Goal: Information Seeking & Learning: Check status

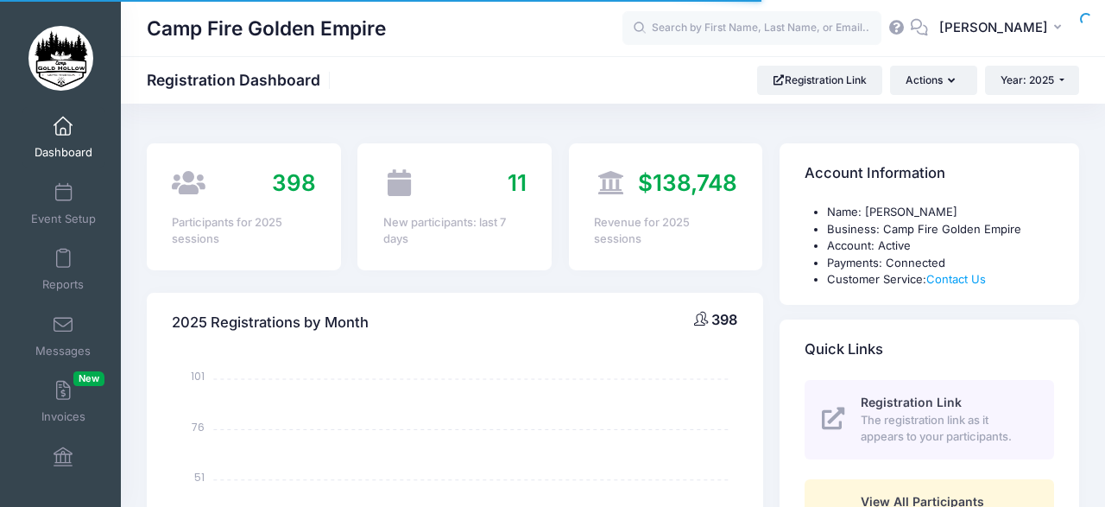
select select
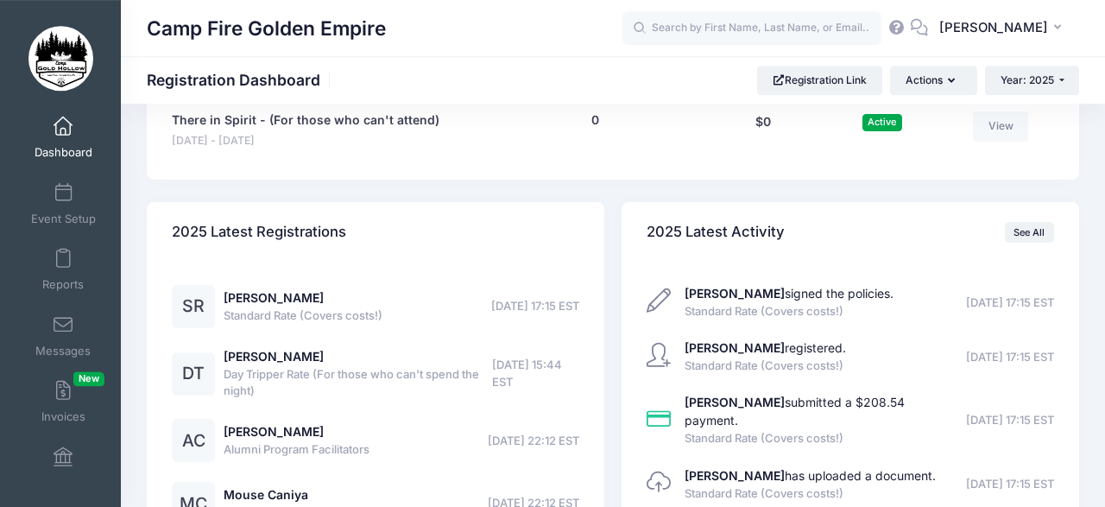
scroll to position [2254, 0]
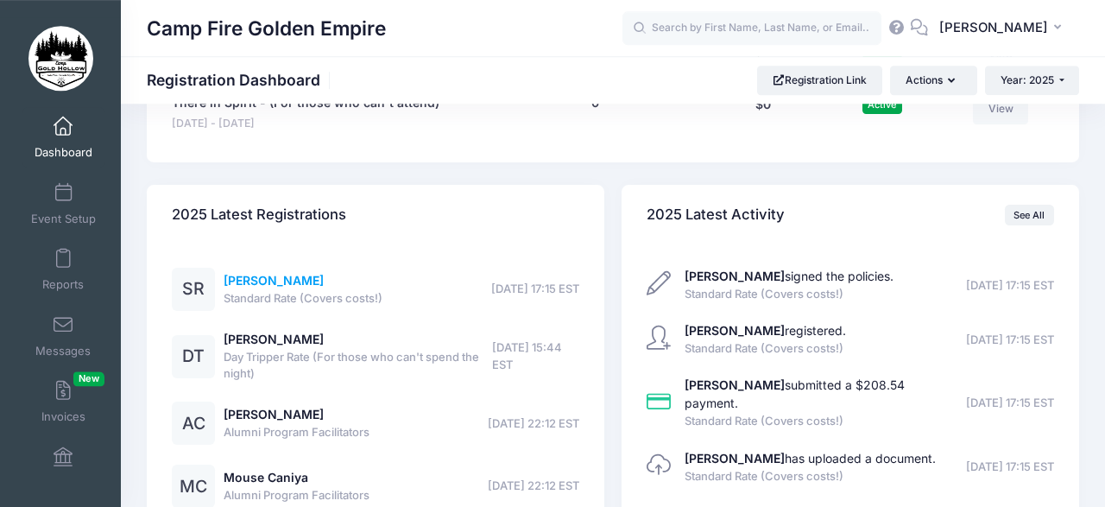
click at [264, 273] on link "[PERSON_NAME]" at bounding box center [274, 280] width 100 height 15
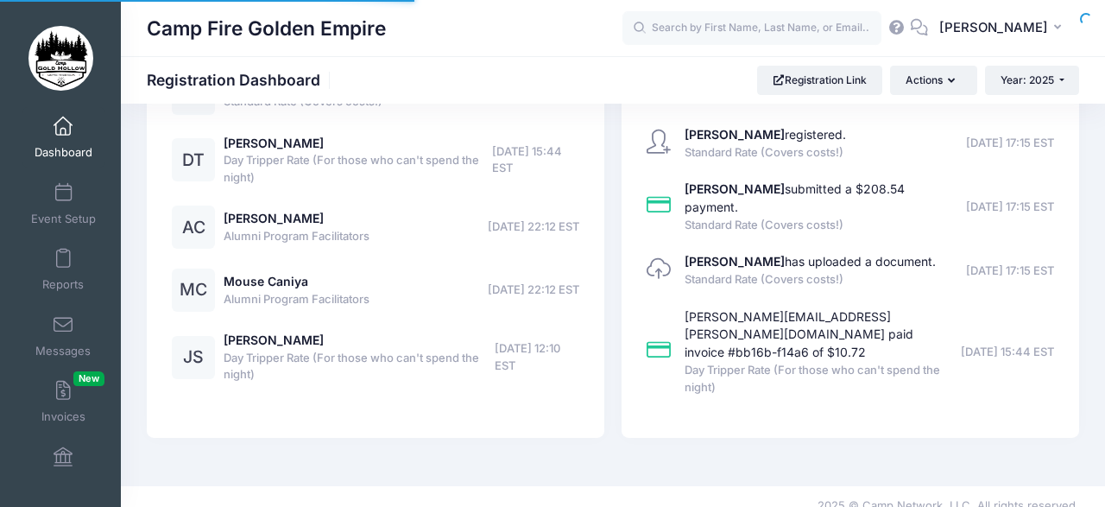
scroll to position [1021, 0]
select select
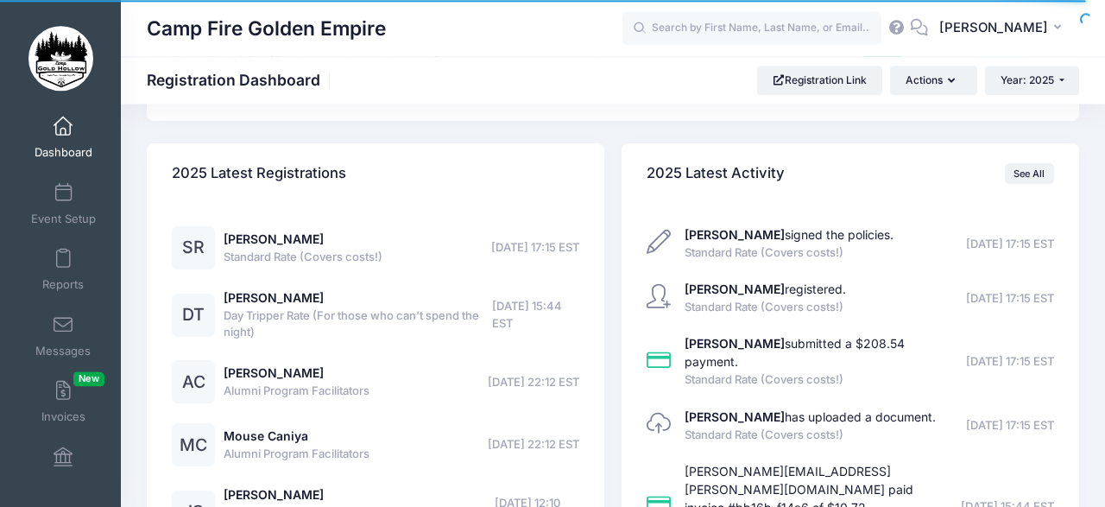
scroll to position [2347, 0]
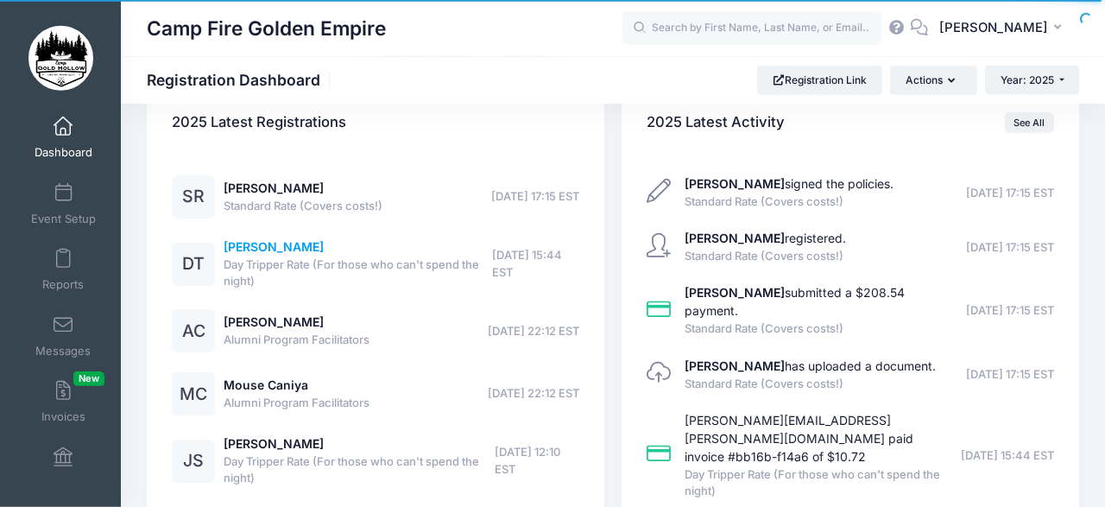
click at [250, 239] on link "[PERSON_NAME]" at bounding box center [274, 246] width 100 height 15
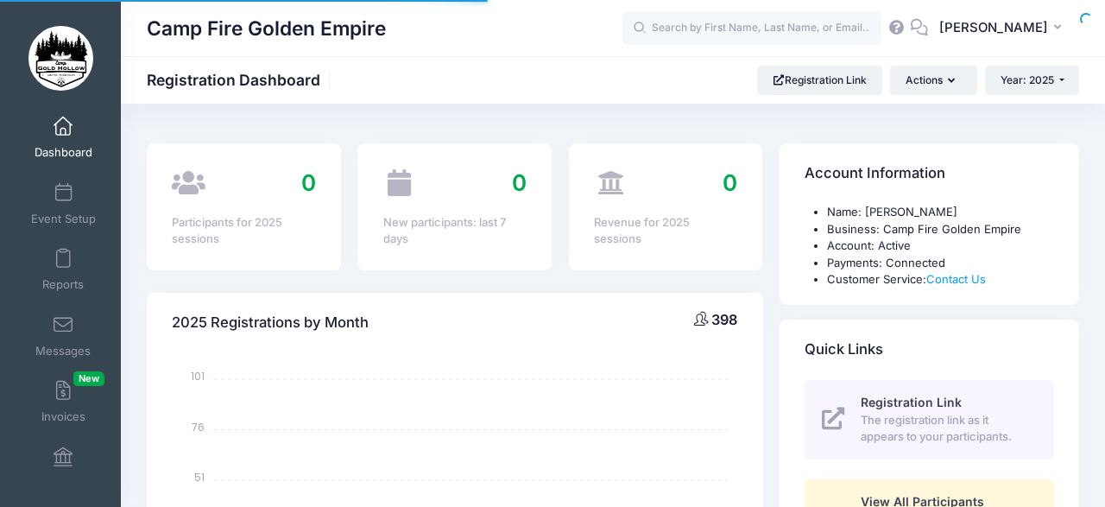
select select
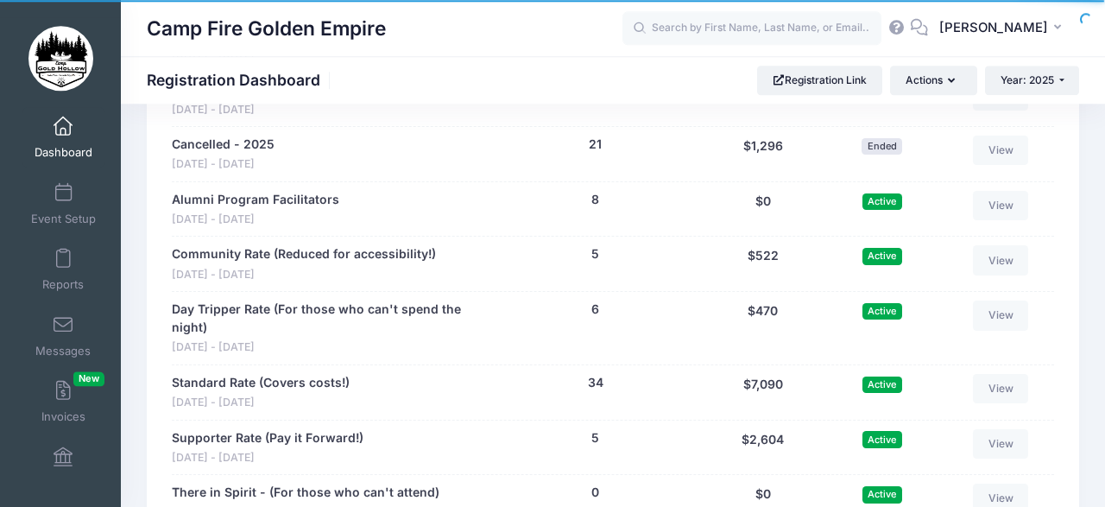
scroll to position [1872, 0]
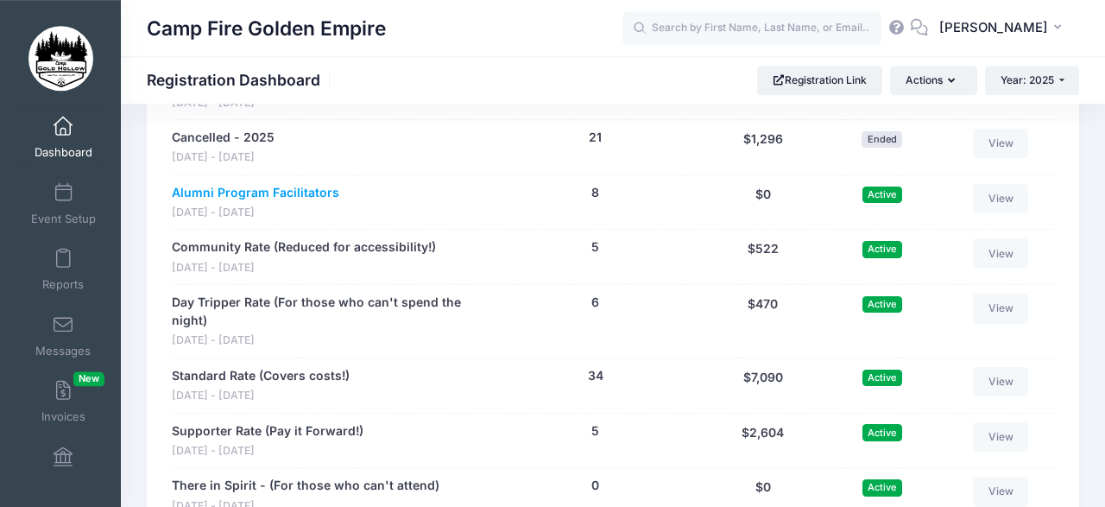
click at [305, 184] on link "Alumni Program Facilitators" at bounding box center [256, 193] width 168 height 18
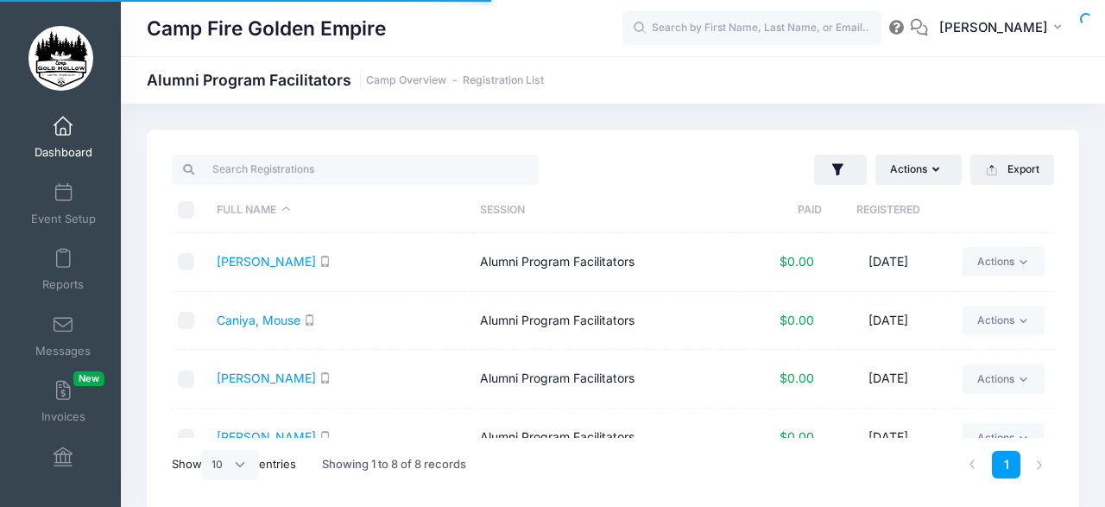
select select "10"
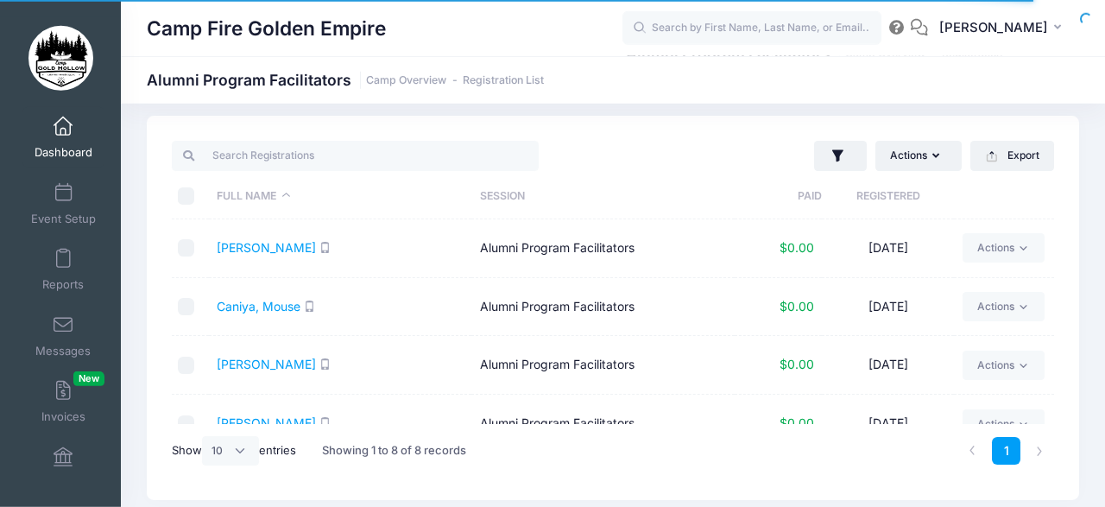
scroll to position [14, 0]
click at [1057, 221] on div "Actions Assign Labels Send Email Send SMS Send Payment Reminder Send Document U…" at bounding box center [613, 308] width 932 height 384
drag, startPoint x: 1082, startPoint y: 159, endPoint x: 1073, endPoint y: 223, distance: 64.5
click at [1074, 223] on div "Actions Assign Labels Send Email Send SMS Send Payment Reminder Send Document U…" at bounding box center [613, 308] width 984 height 384
click at [1071, 193] on div "Actions Assign Labels Send Email Send SMS Send Payment Reminder Send Document U…" at bounding box center [613, 308] width 932 height 384
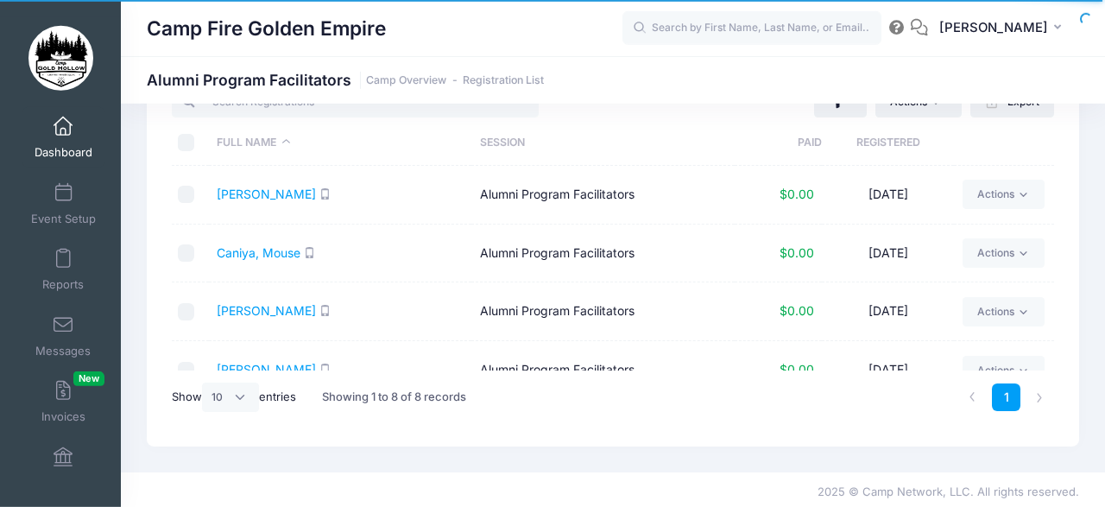
scroll to position [68, 0]
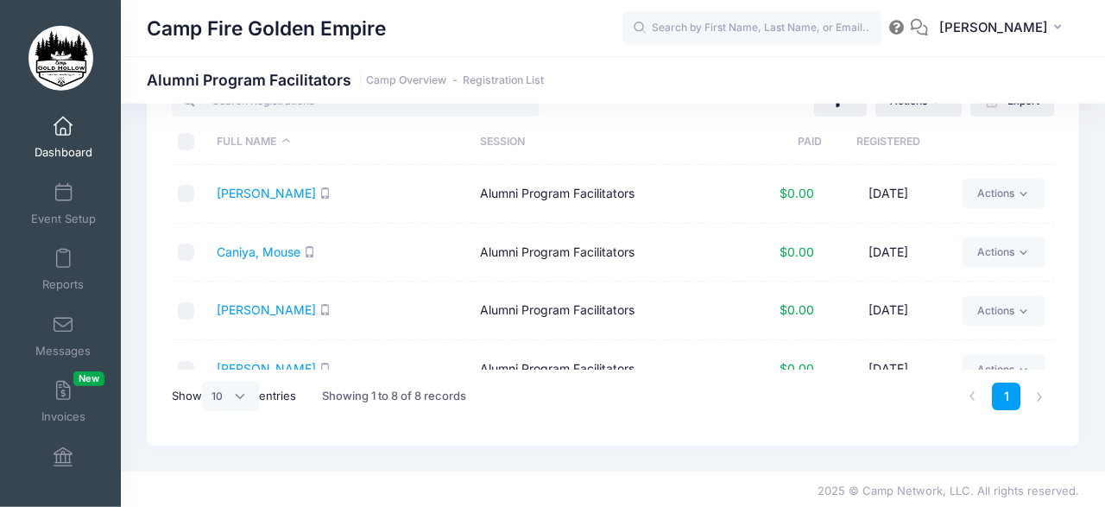
click at [1056, 339] on div "Actions Assign Labels Send Email Send SMS Send Payment Reminder Send Document U…" at bounding box center [613, 253] width 932 height 384
drag, startPoint x: 1067, startPoint y: 161, endPoint x: 1068, endPoint y: 221, distance: 60.4
click at [1068, 221] on div "Actions Assign Labels Send Email Send SMS Send Payment Reminder Send Document U…" at bounding box center [613, 253] width 932 height 384
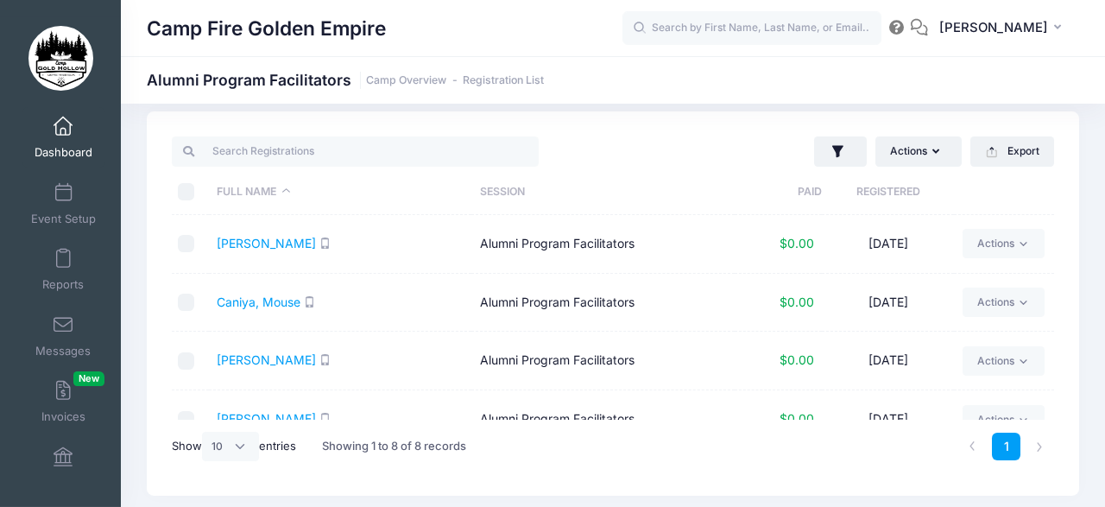
scroll to position [0, 0]
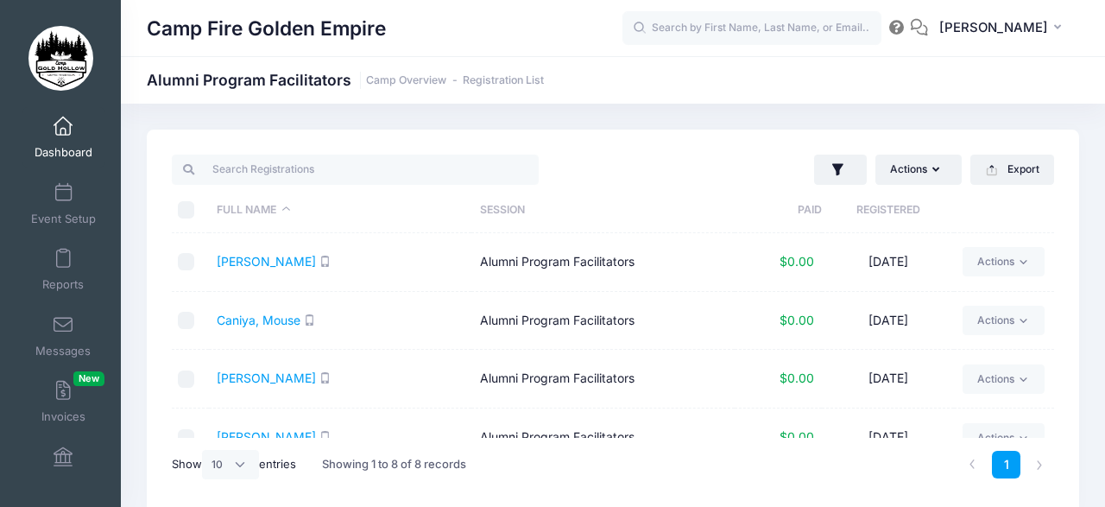
click at [1076, 137] on div "Actions Assign Labels Send Email Send SMS Send Payment Reminder Send Document U…" at bounding box center [613, 322] width 932 height 384
click at [262, 227] on th "Full Name" at bounding box center [340, 210] width 263 height 46
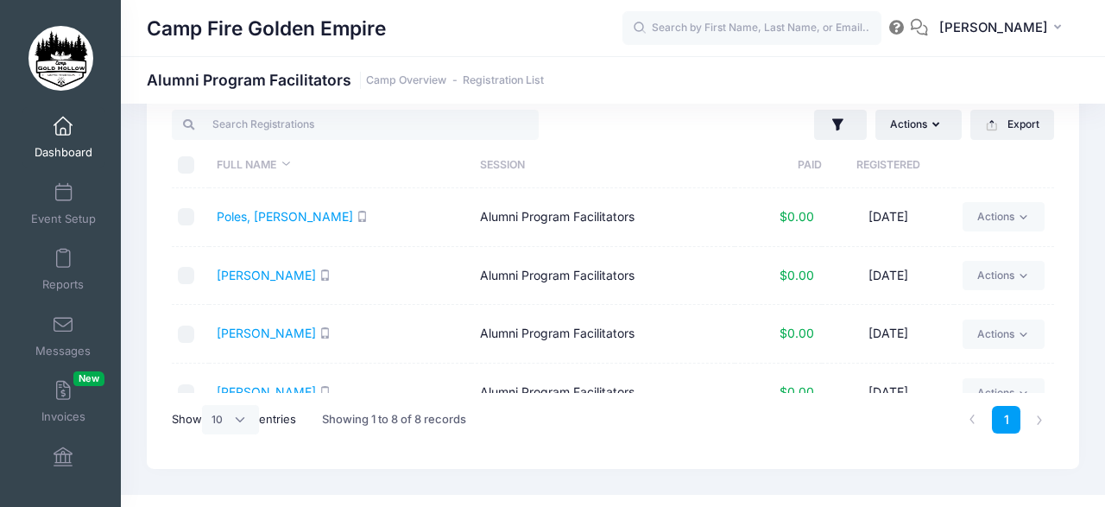
scroll to position [72, 0]
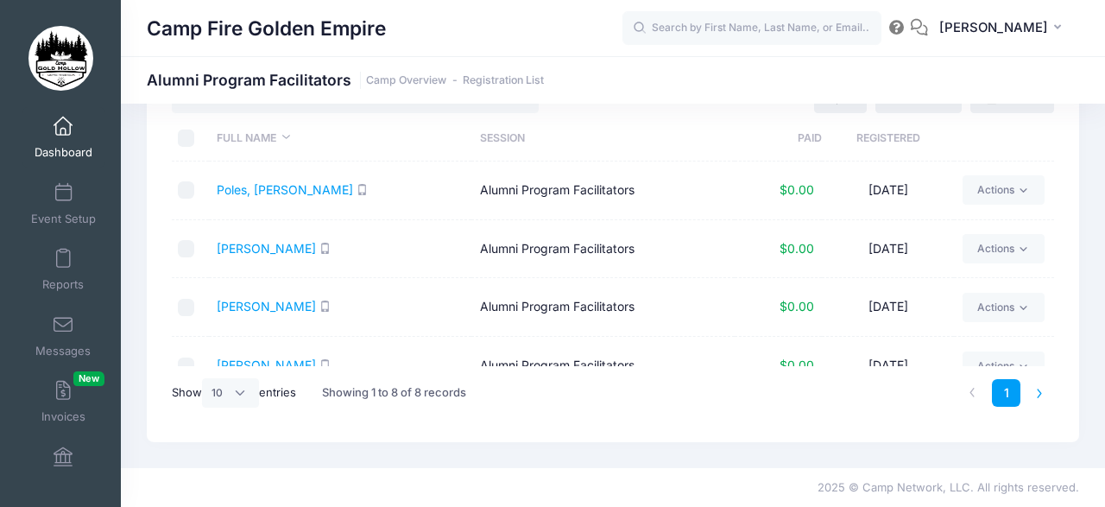
click at [1038, 391] on li at bounding box center [1040, 393] width 28 height 28
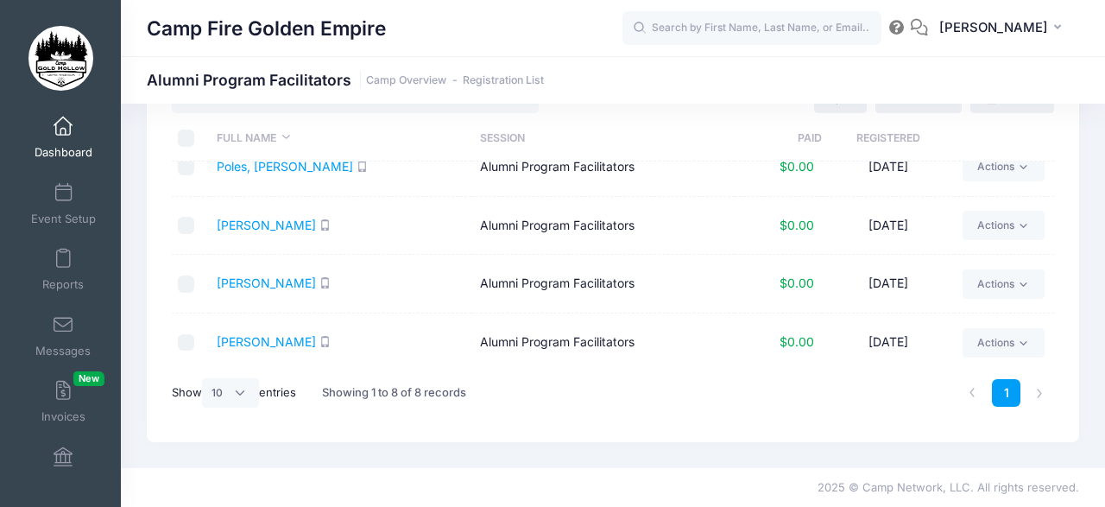
scroll to position [0, 0]
